Goal: Task Accomplishment & Management: Use online tool/utility

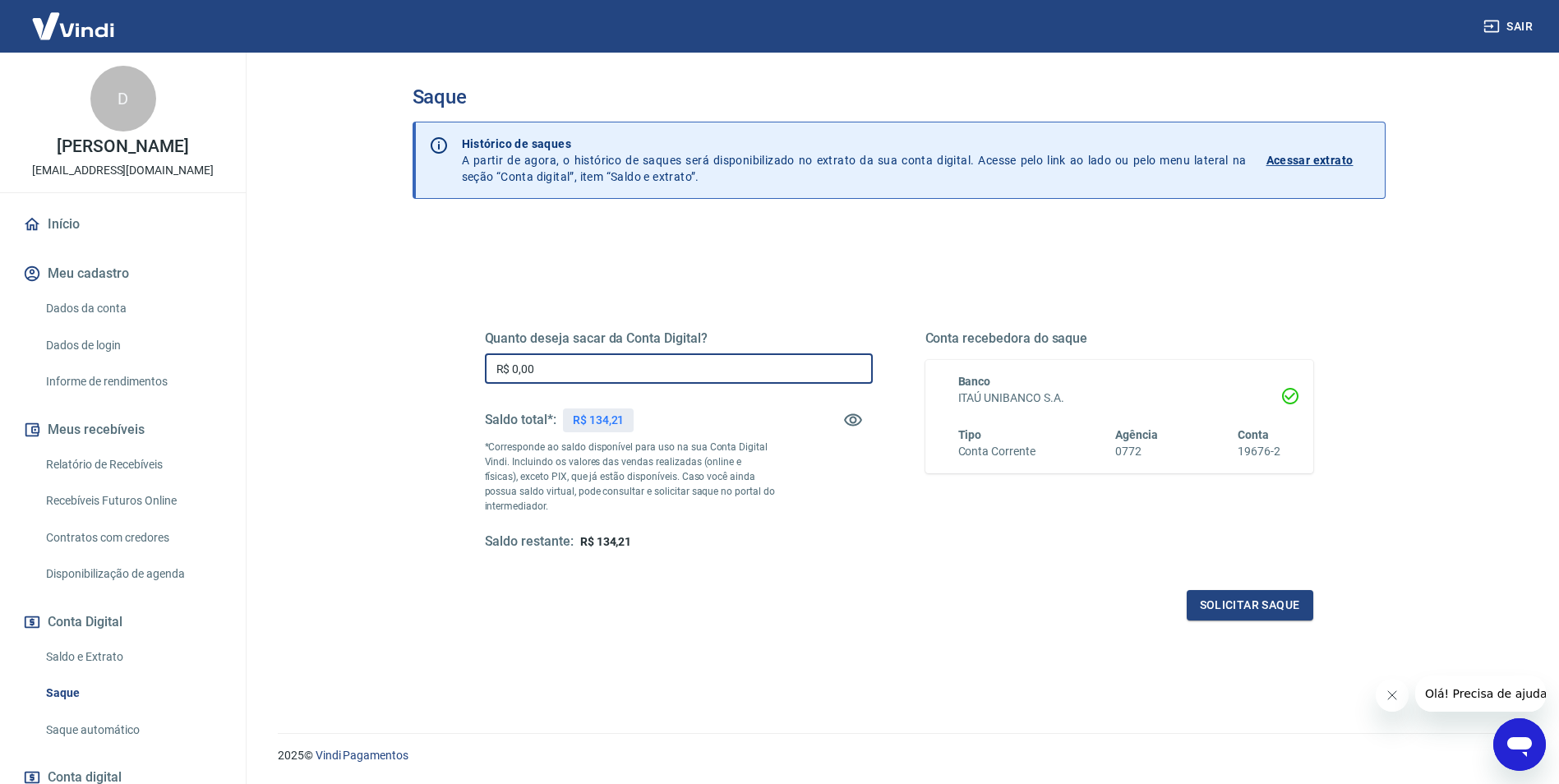
click at [566, 373] on input "R$ 0,00" at bounding box center [679, 368] width 388 height 31
type input "R$ 134,21"
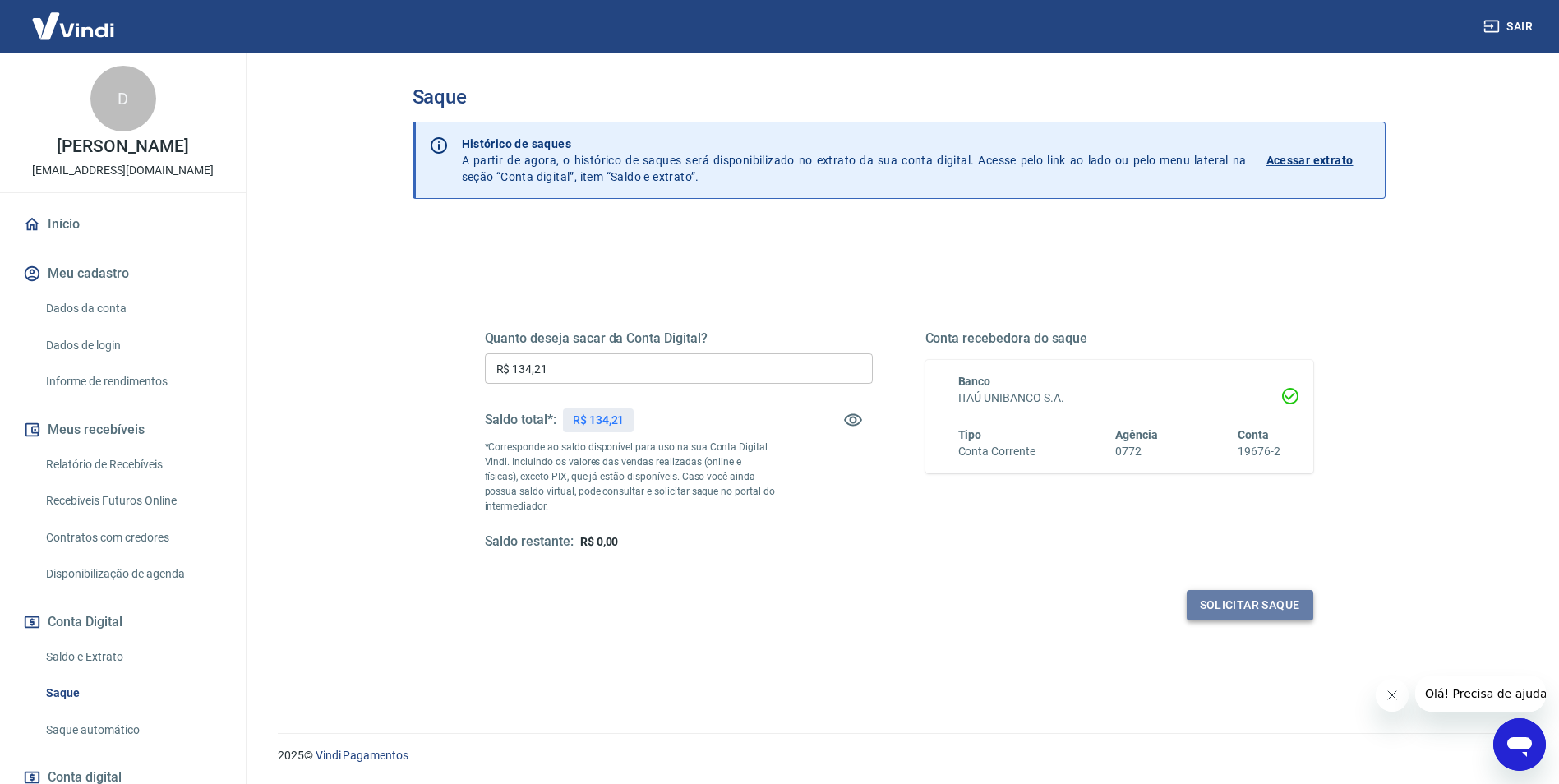
click at [1309, 607] on button "Solicitar saque" at bounding box center [1250, 605] width 127 height 31
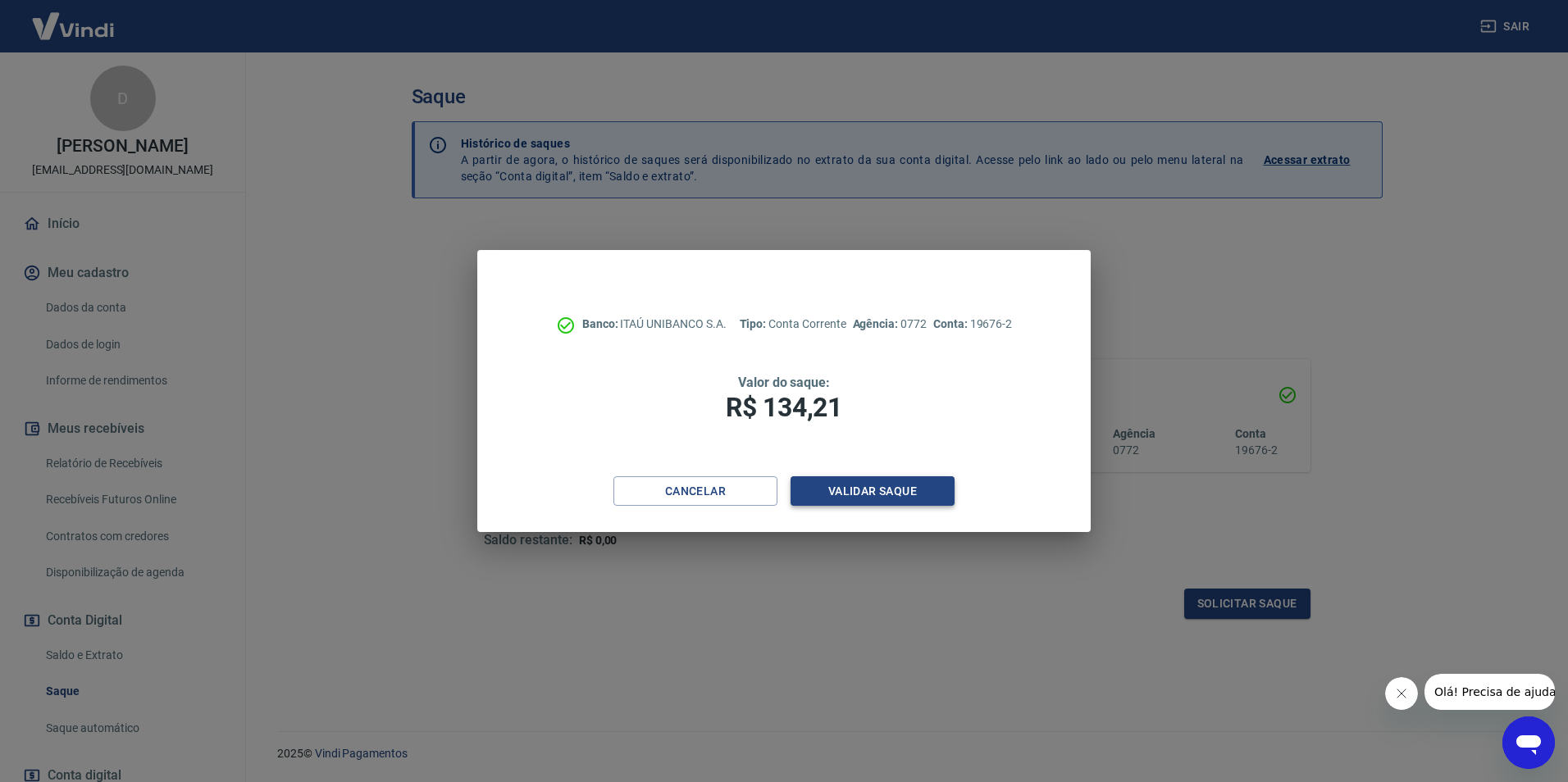
click at [918, 495] on button "Validar saque" at bounding box center [872, 491] width 164 height 31
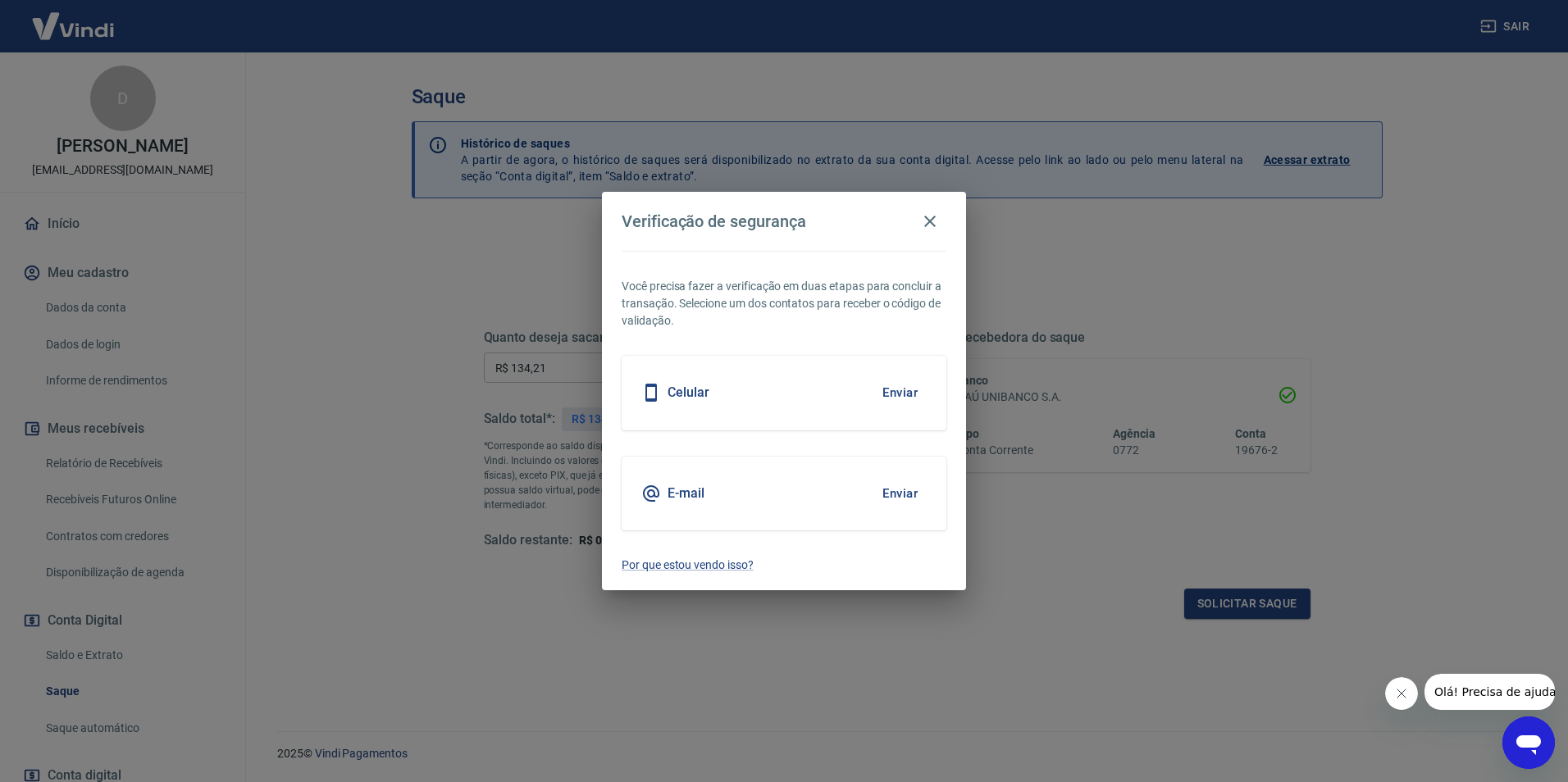
click at [891, 496] on button "Enviar" at bounding box center [900, 493] width 53 height 34
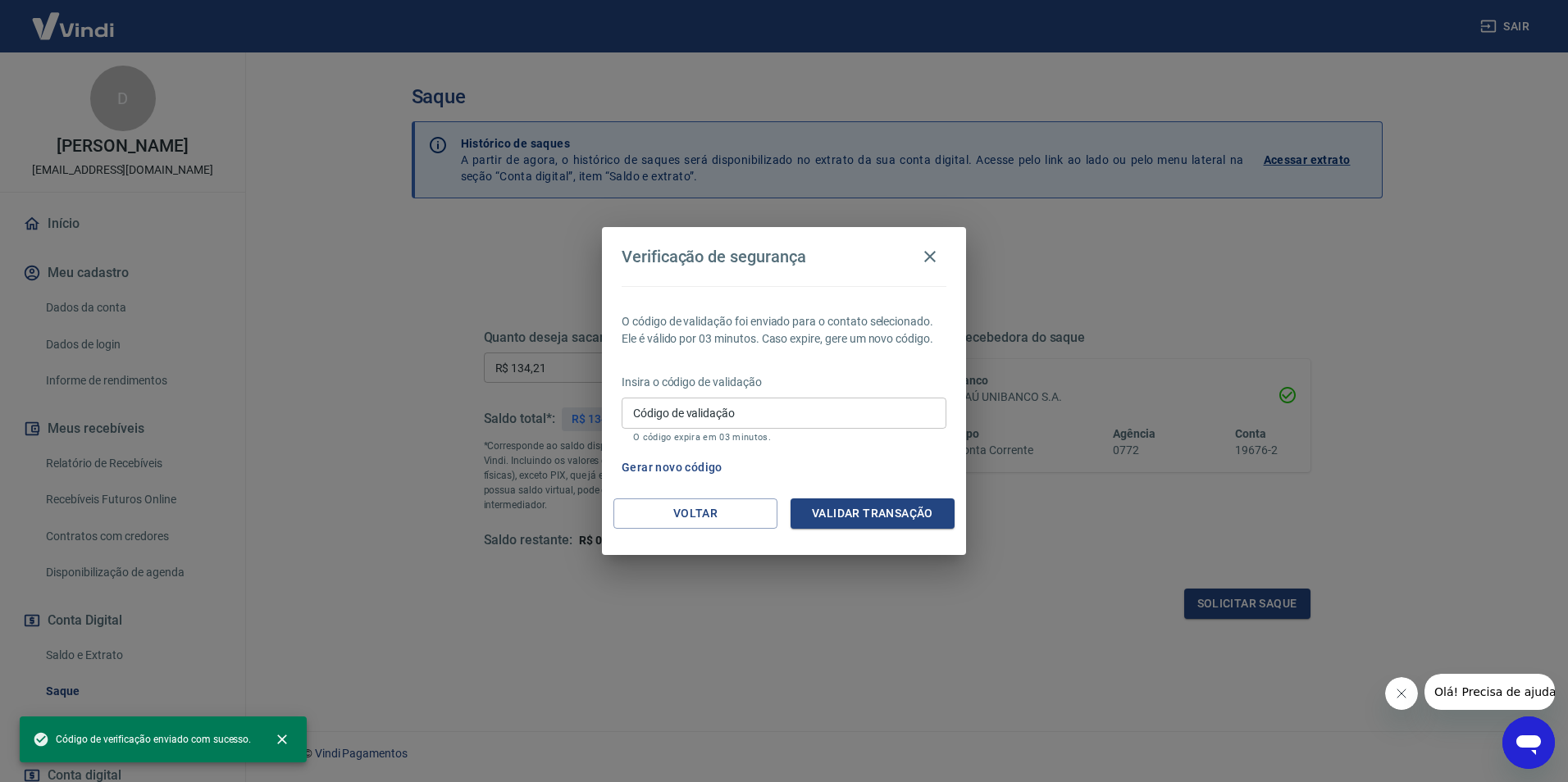
click at [774, 418] on input "Código de validação" at bounding box center [783, 413] width 325 height 31
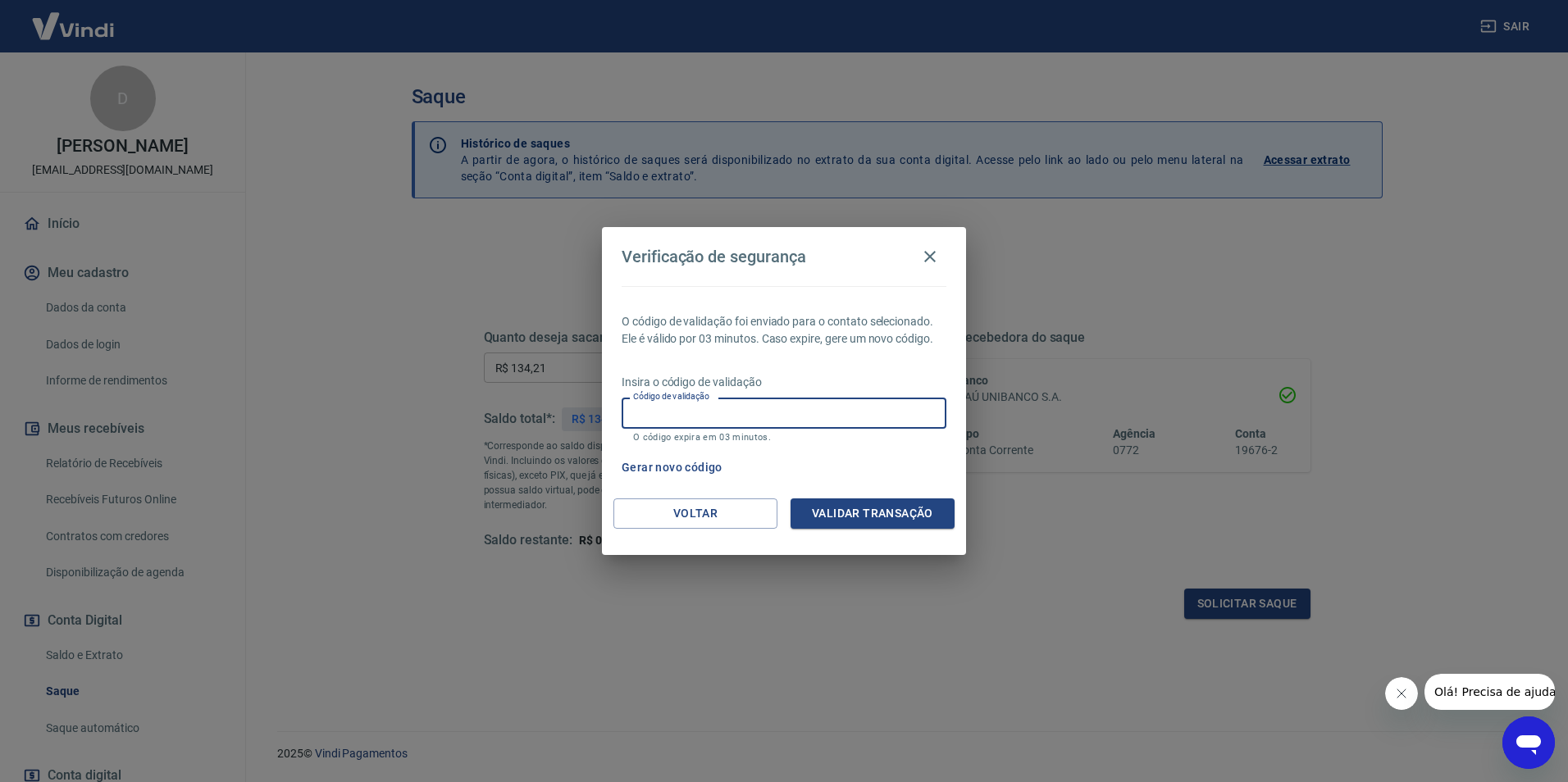
paste input "402857"
type input "402857"
click at [863, 515] on button "Validar transação" at bounding box center [872, 513] width 164 height 31
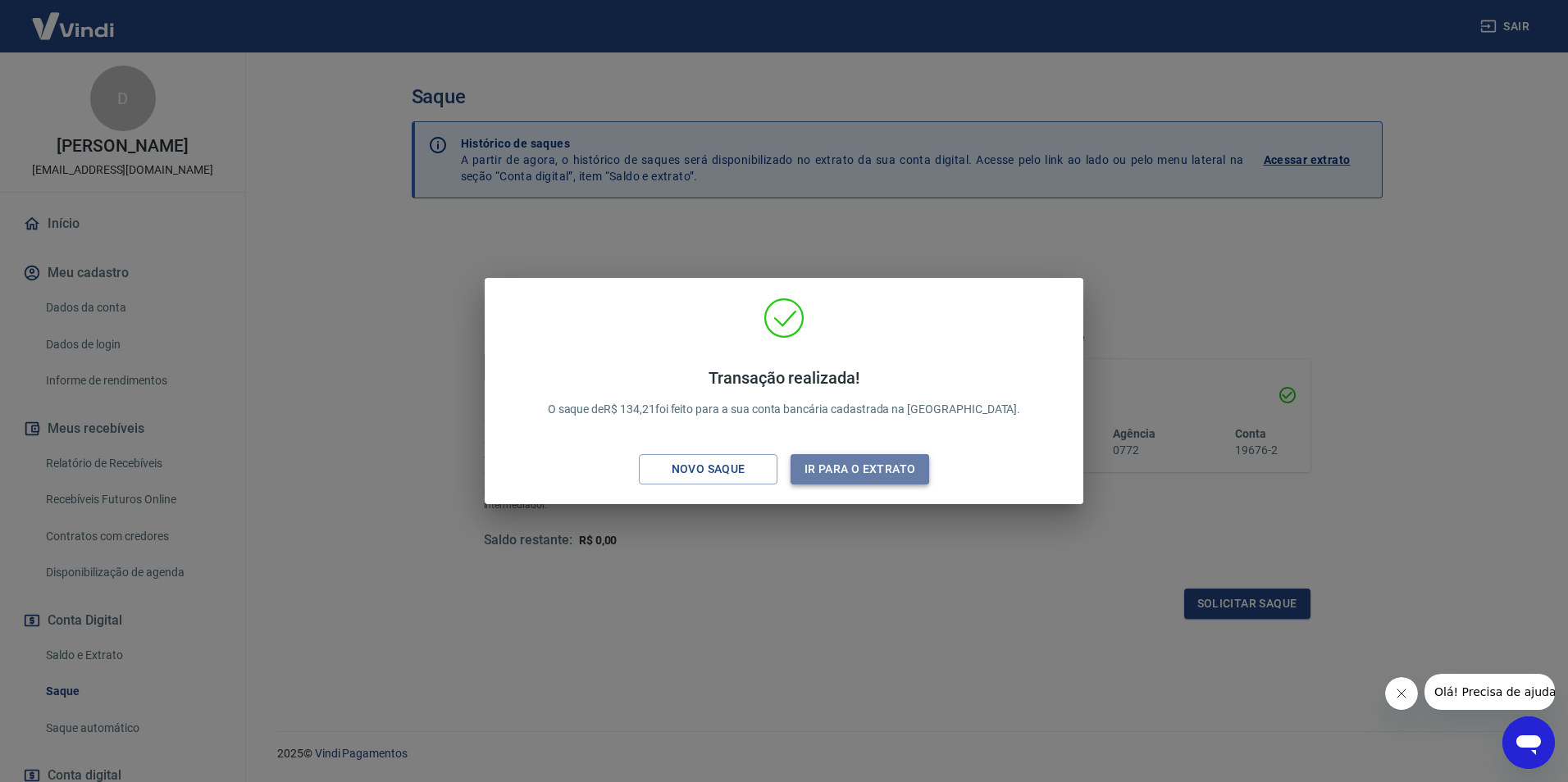
click at [867, 472] on button "Ir para o extrato" at bounding box center [859, 469] width 138 height 31
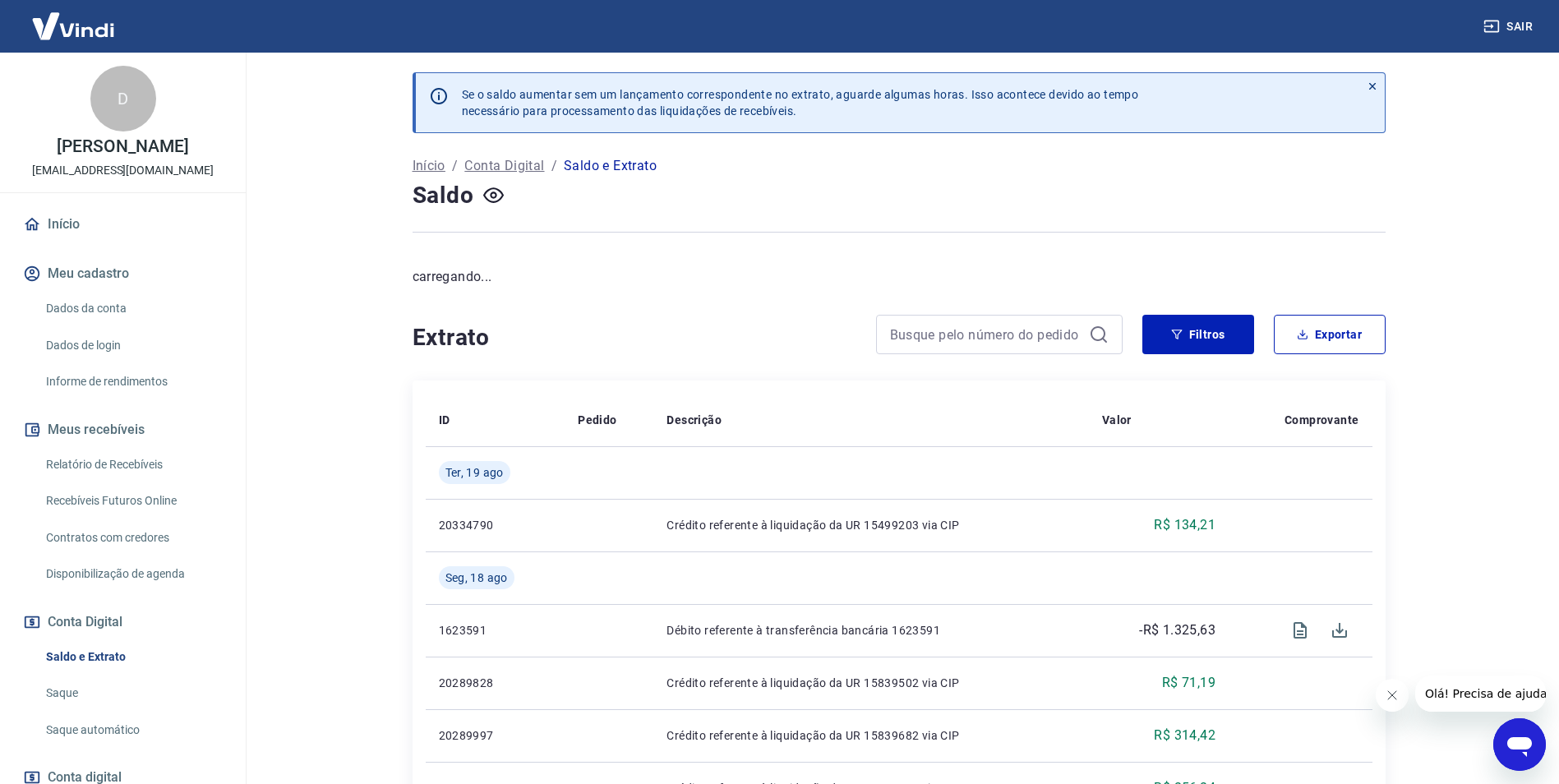
click at [337, 484] on main "Se o saldo aumentar sem um lançamento correspondente no extrato, aguarde alguma…" at bounding box center [899, 418] width 1320 height 731
